Goal: Task Accomplishment & Management: Complete application form

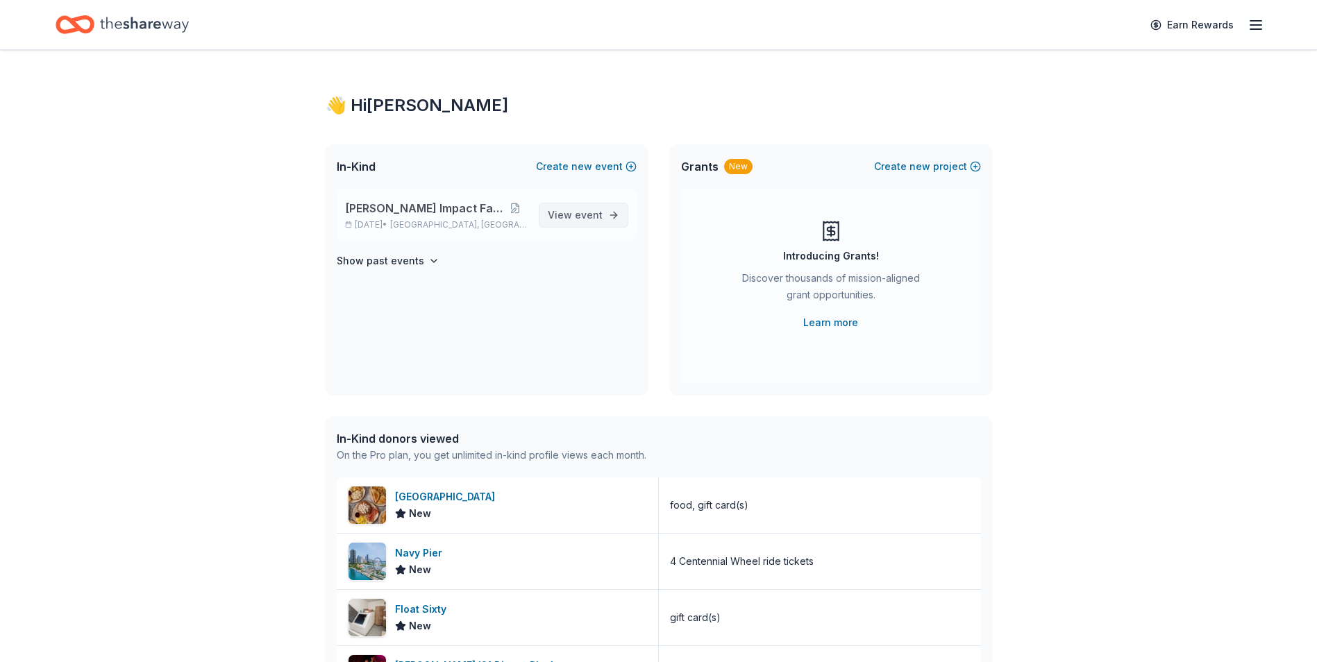
click at [601, 219] on span "event" at bounding box center [589, 215] width 28 height 12
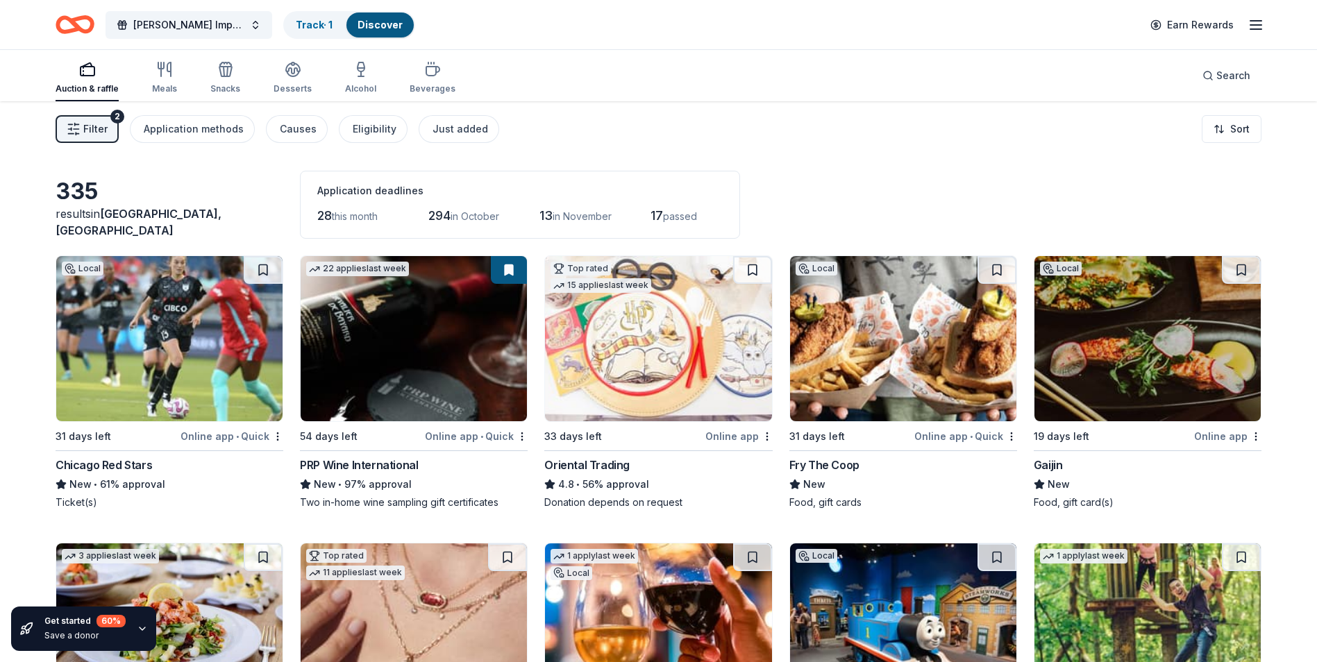
click at [431, 400] on img at bounding box center [414, 338] width 226 height 165
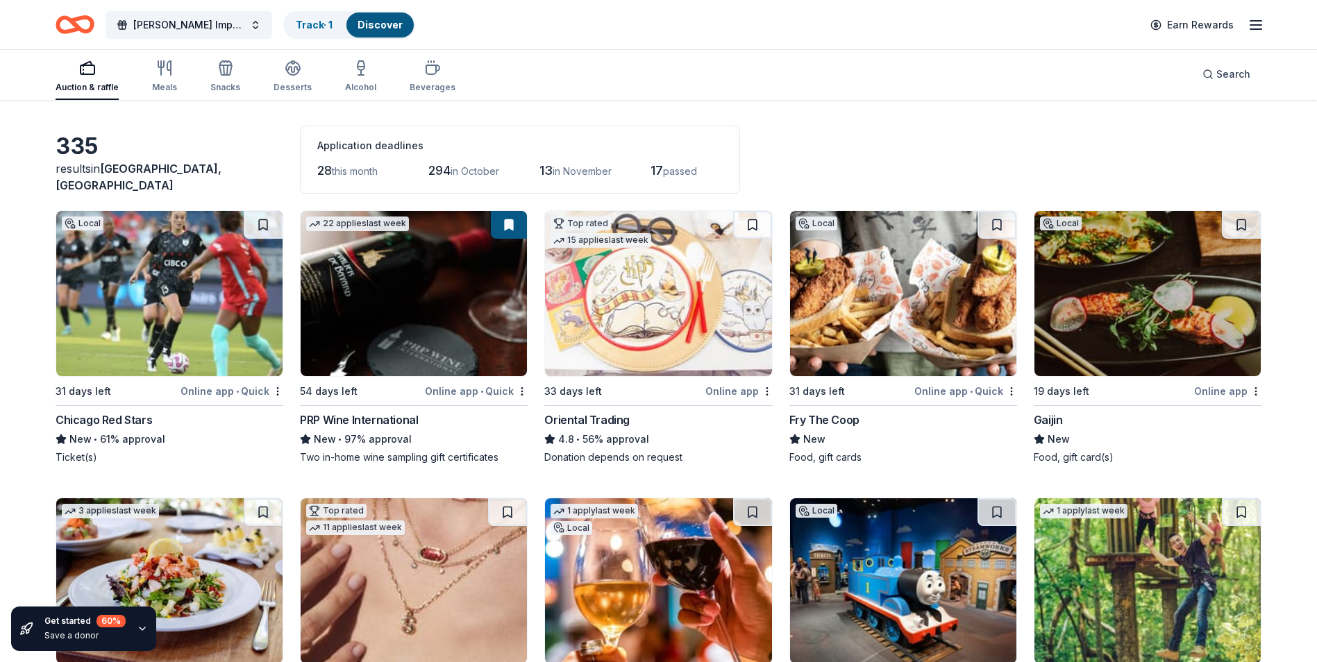
scroll to position [69, 0]
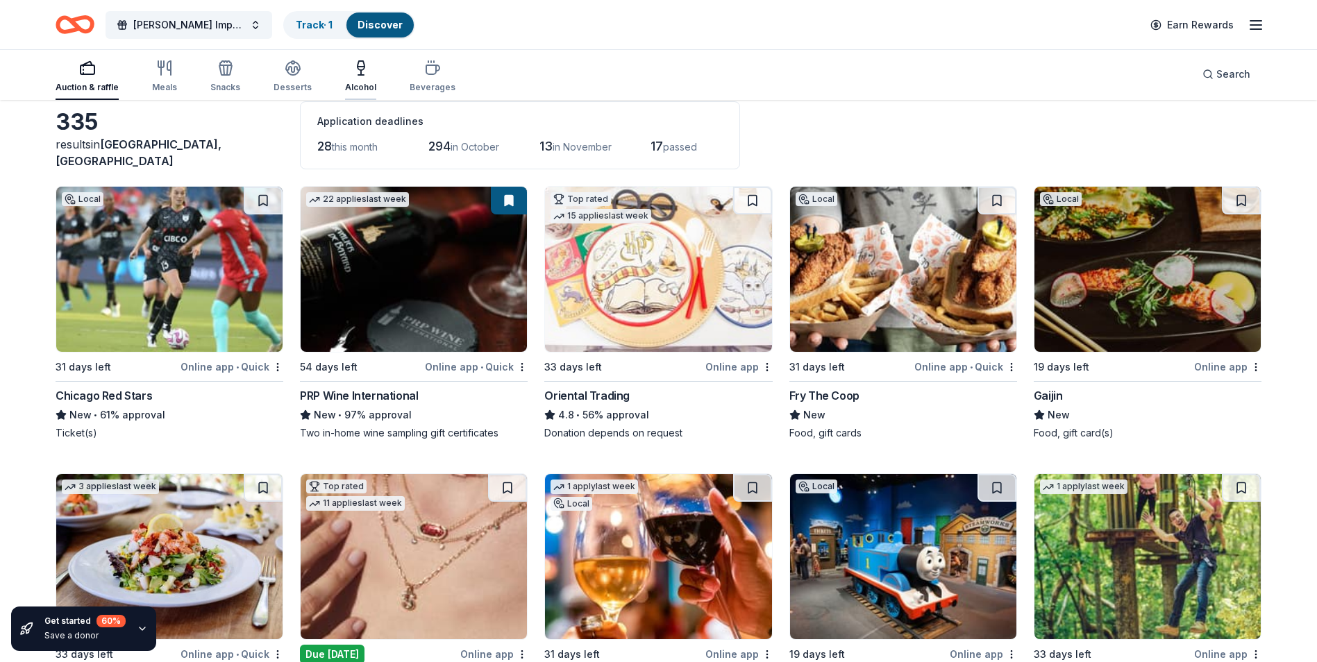
click at [360, 70] on icon "button" at bounding box center [361, 68] width 17 height 17
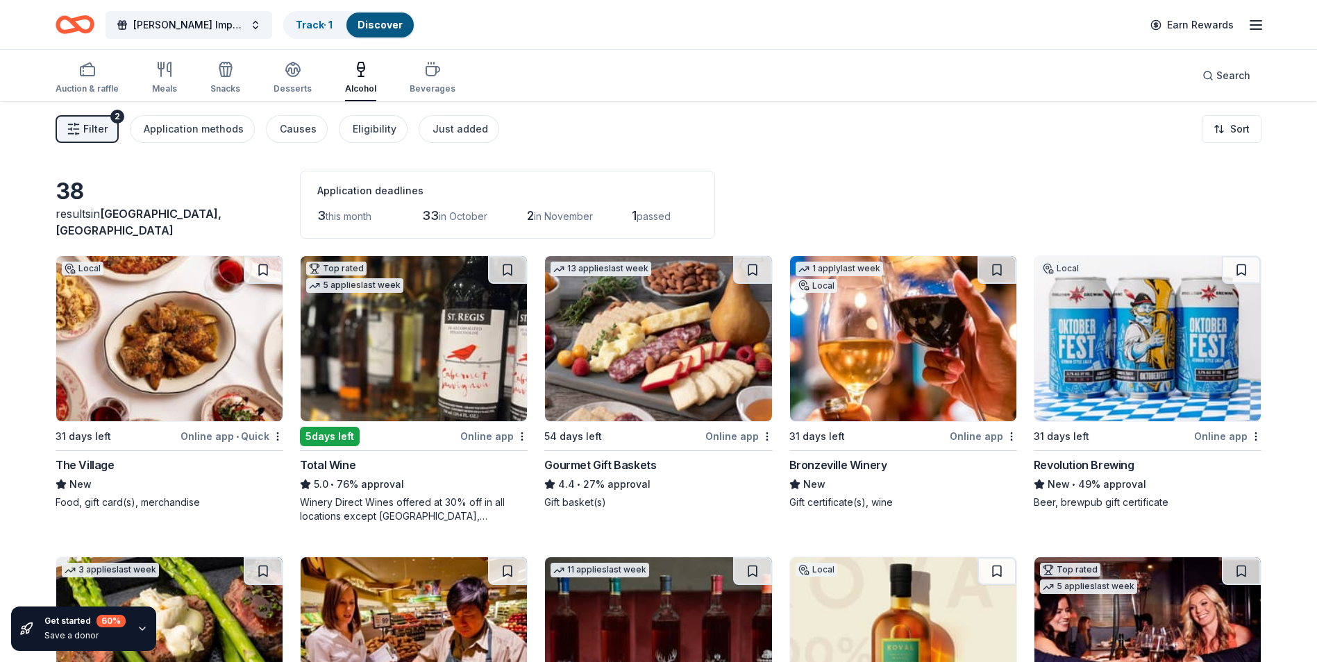
click at [421, 387] on img at bounding box center [414, 338] width 226 height 165
click at [921, 388] on img at bounding box center [903, 338] width 226 height 165
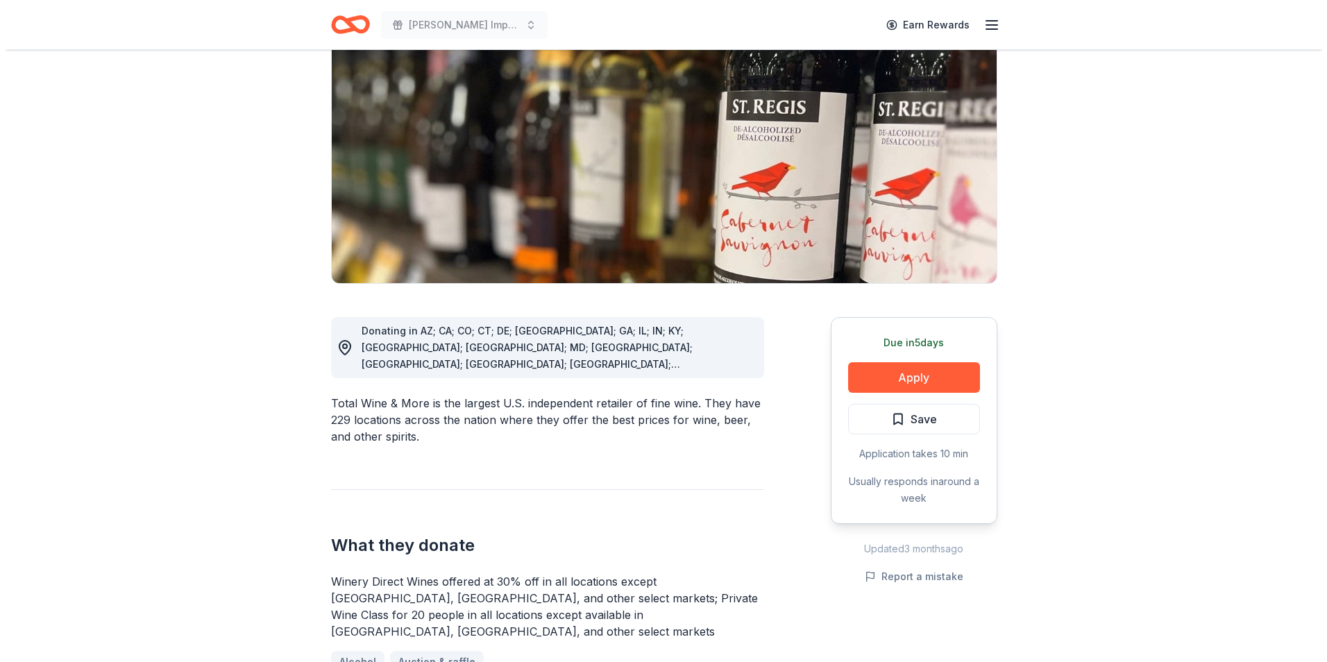
scroll to position [208, 0]
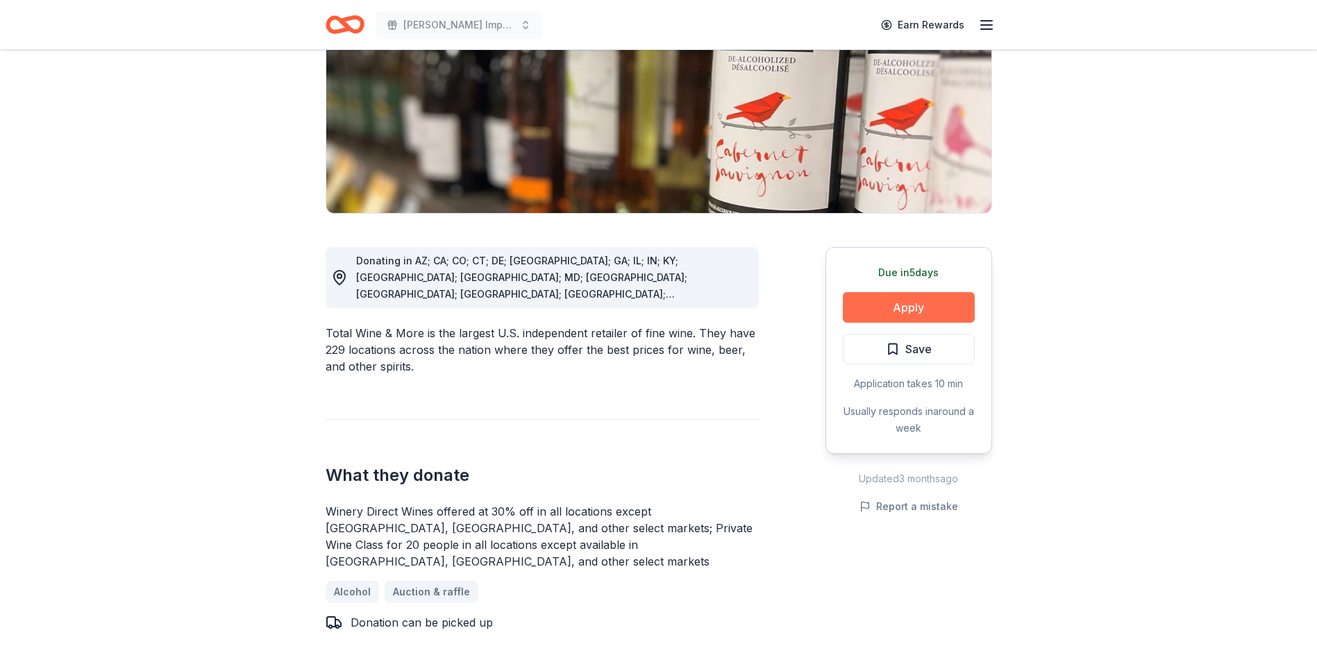
click at [890, 312] on button "Apply" at bounding box center [909, 307] width 132 height 31
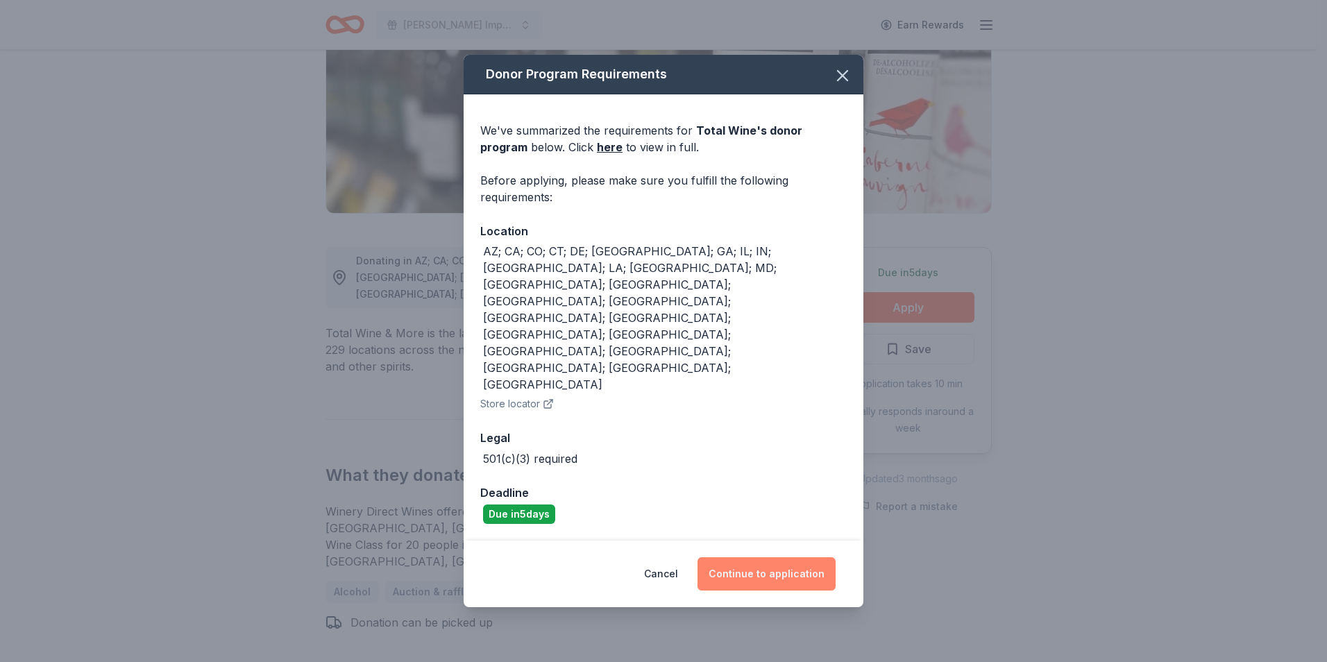
click at [798, 557] on button "Continue to application" at bounding box center [767, 573] width 138 height 33
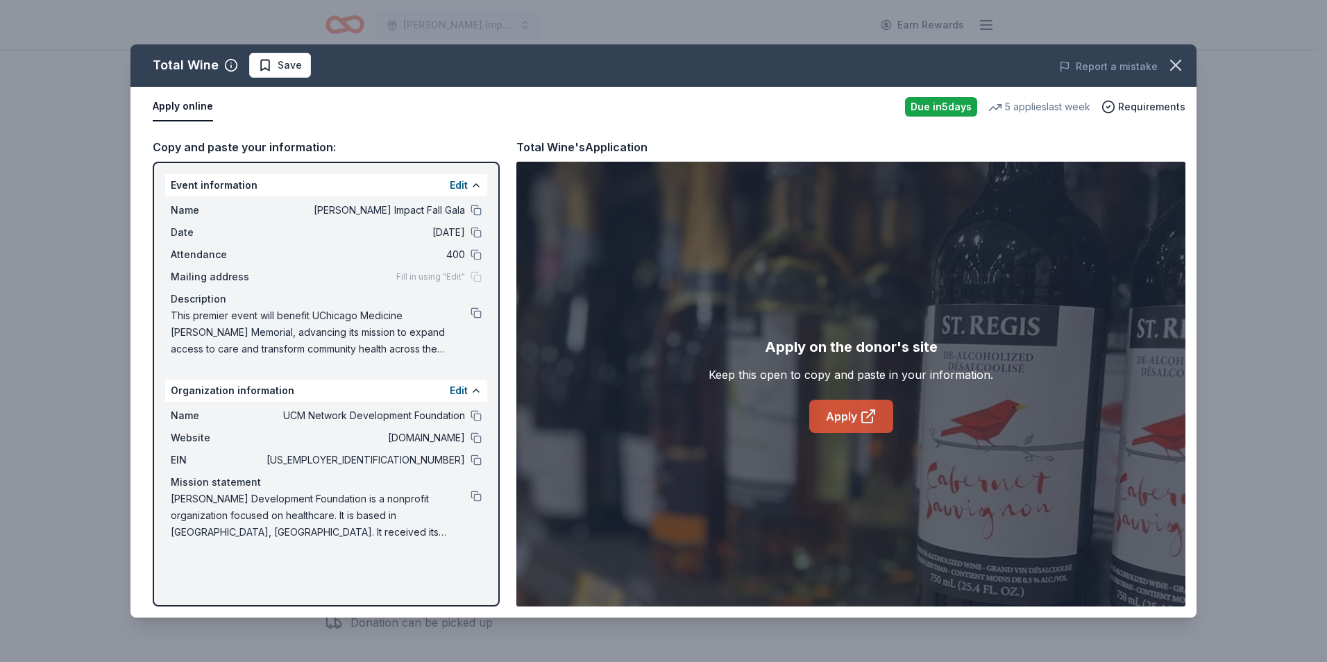
click at [835, 428] on link "Apply" at bounding box center [851, 416] width 84 height 33
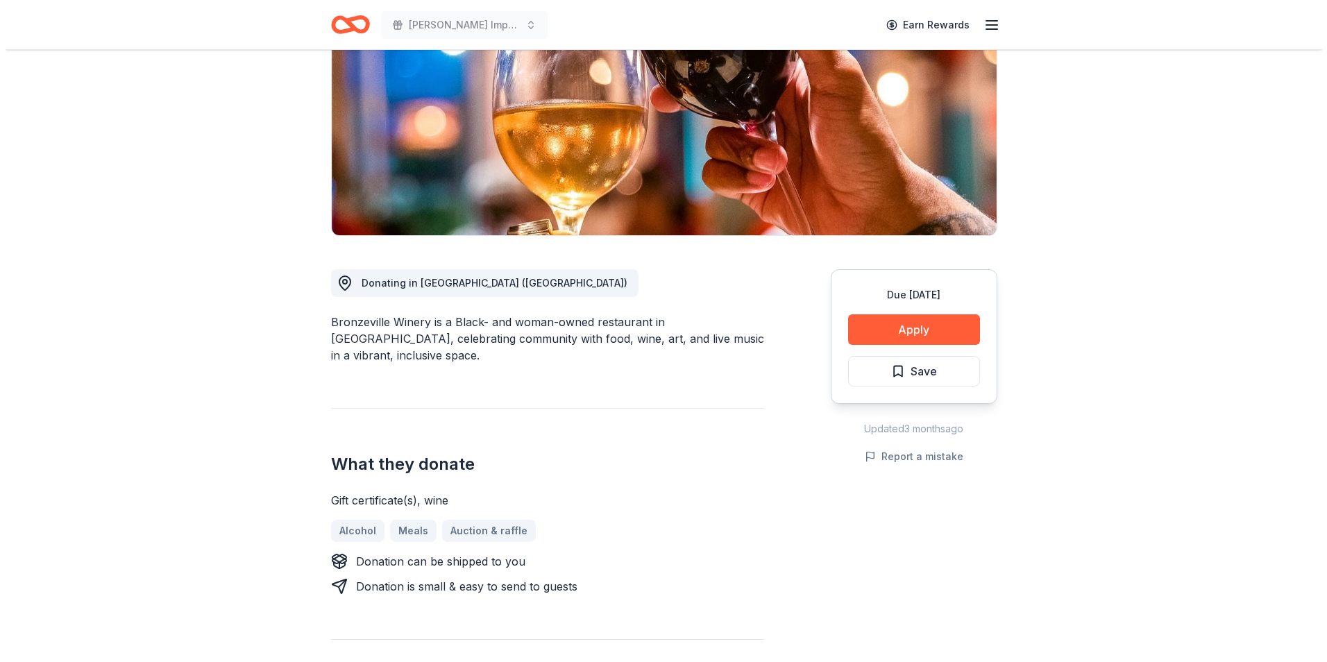
scroll to position [208, 0]
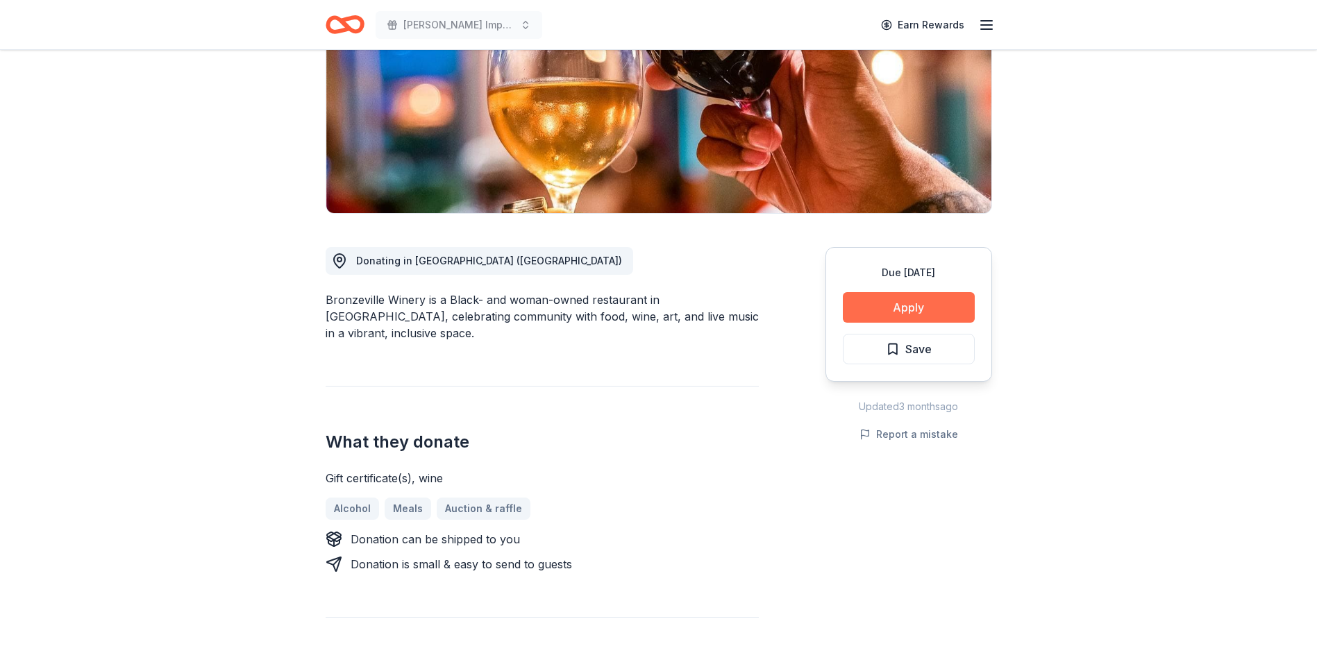
click at [882, 311] on button "Apply" at bounding box center [909, 307] width 132 height 31
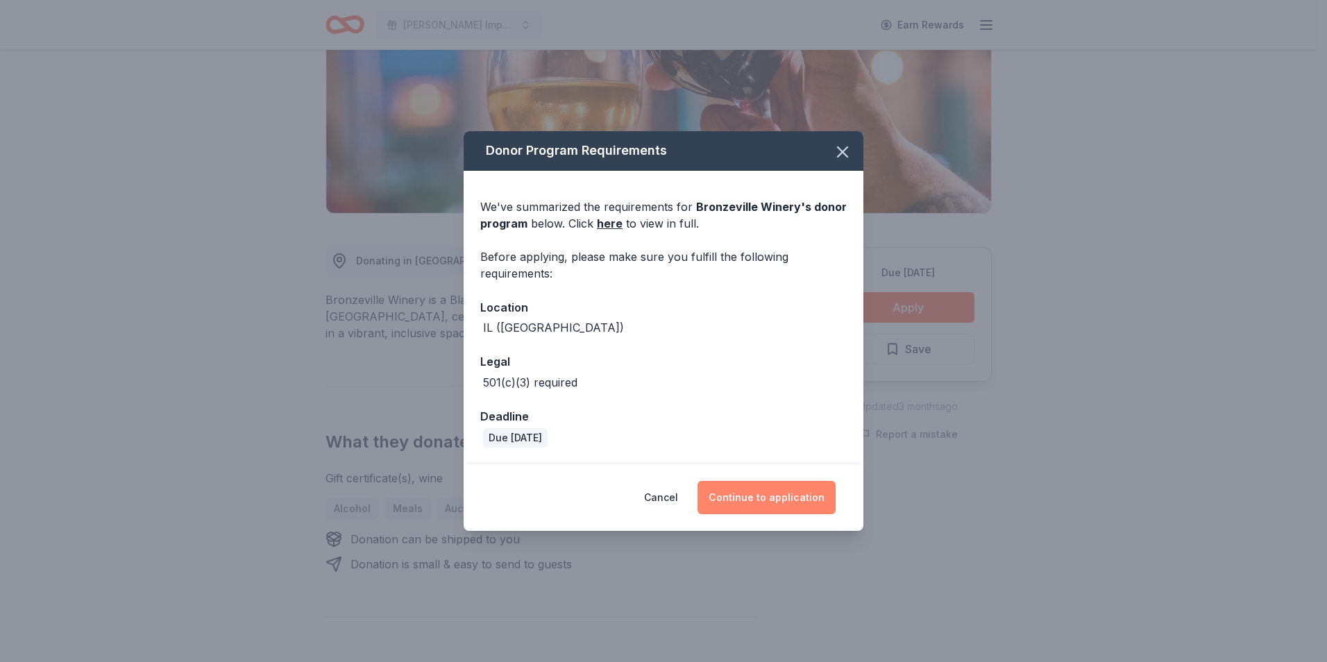
click at [755, 498] on button "Continue to application" at bounding box center [767, 497] width 138 height 33
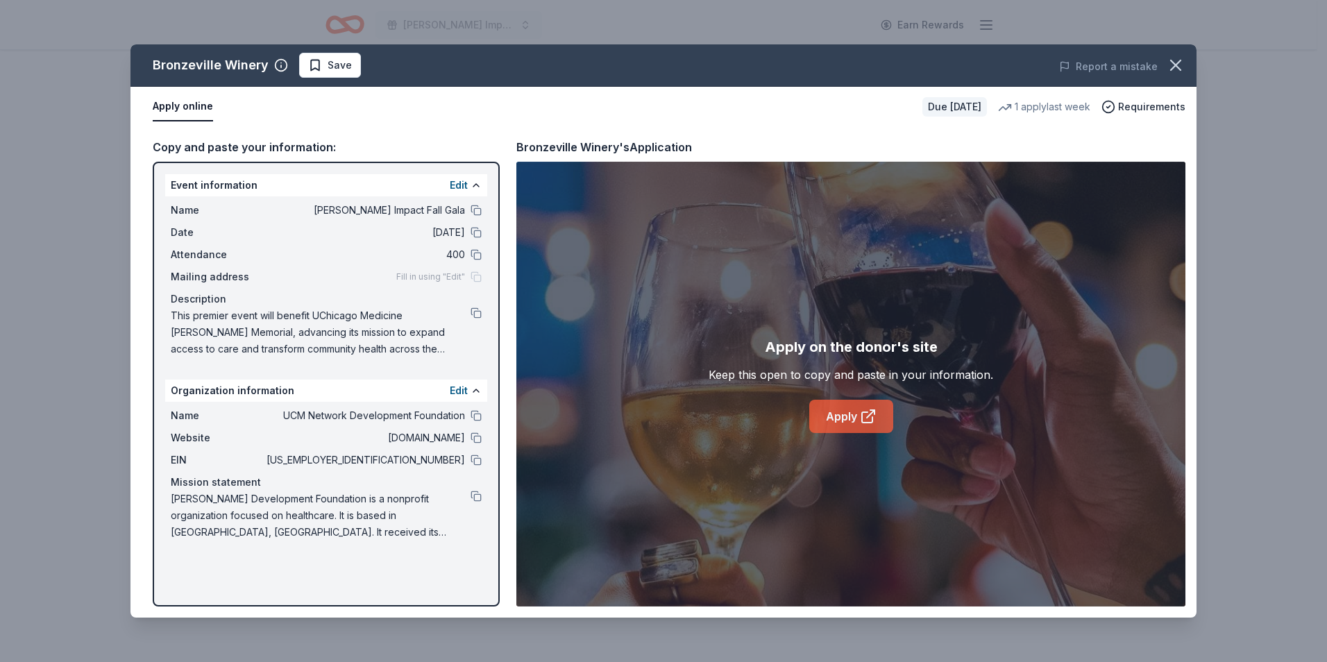
click at [849, 419] on link "Apply" at bounding box center [851, 416] width 84 height 33
